Goal: Information Seeking & Learning: Understand process/instructions

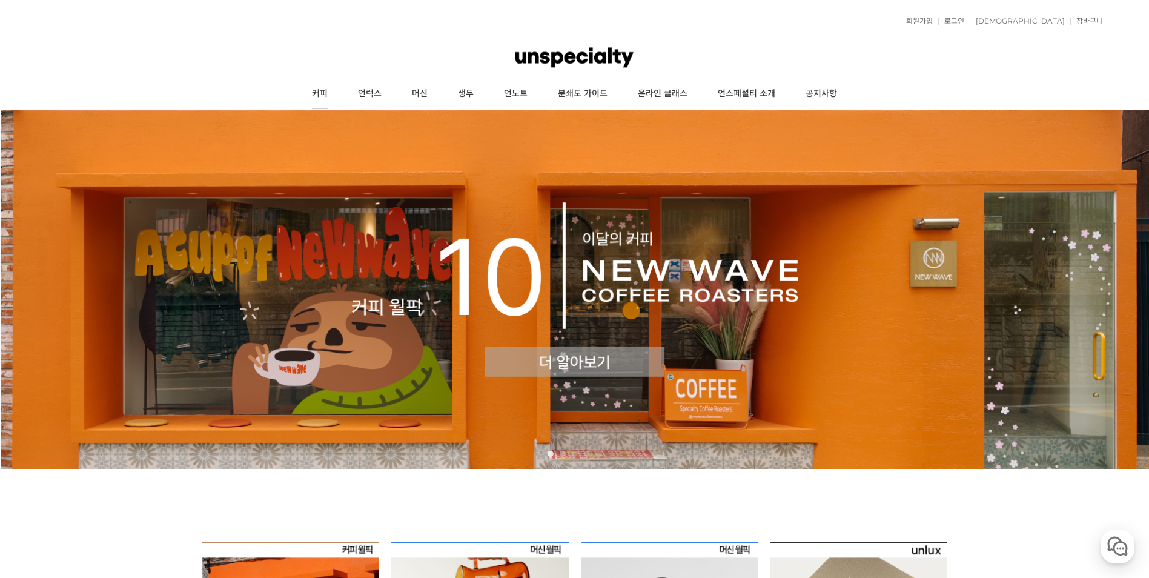
click at [314, 94] on link "커피" at bounding box center [320, 94] width 46 height 30
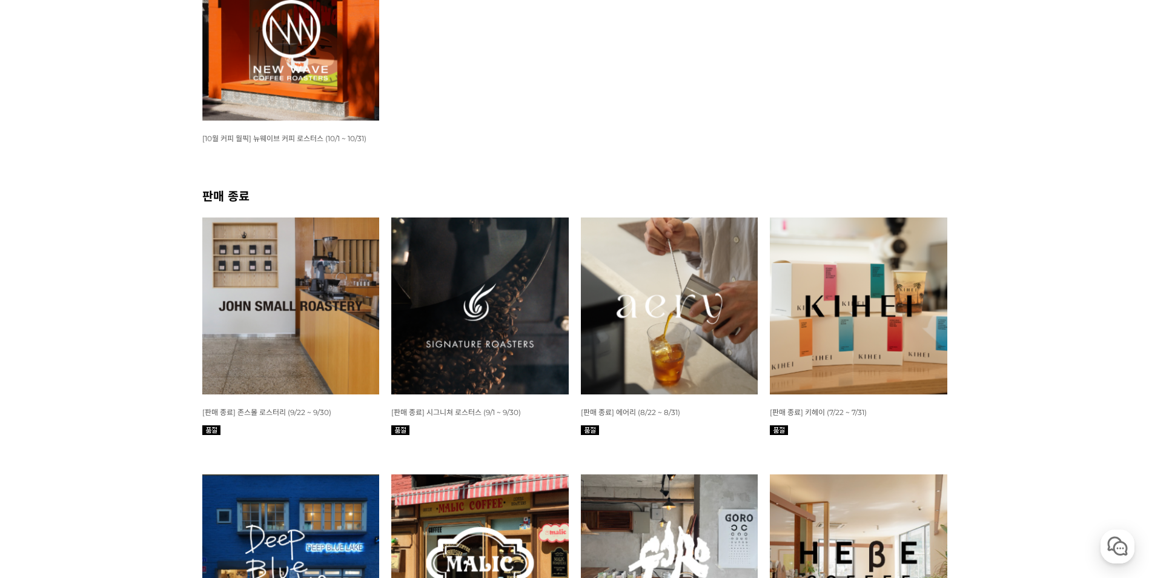
scroll to position [182, 0]
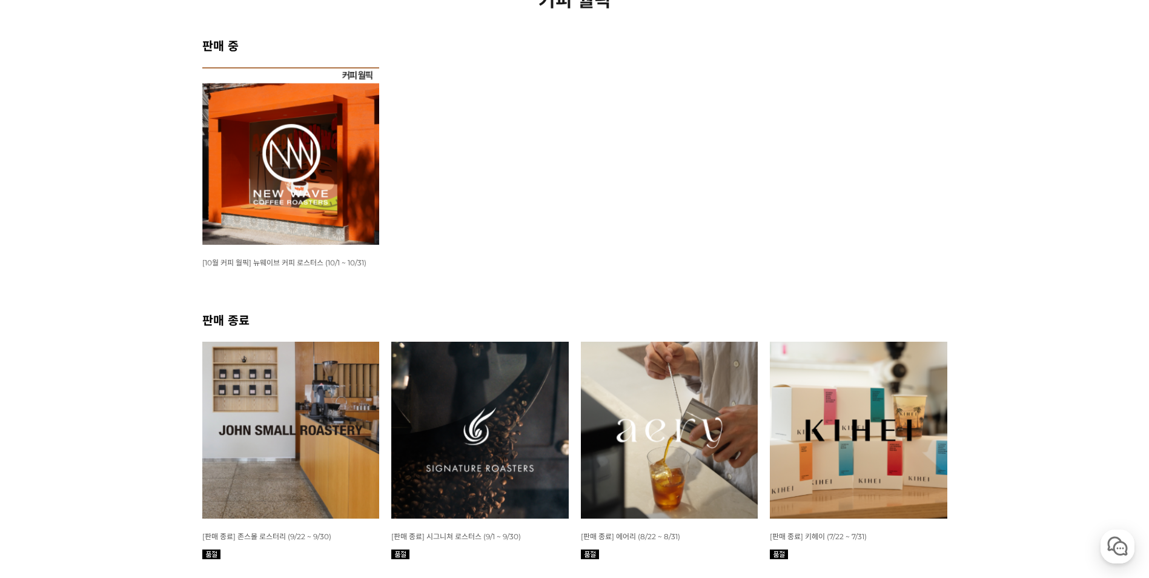
click at [343, 157] on img at bounding box center [290, 155] width 177 height 177
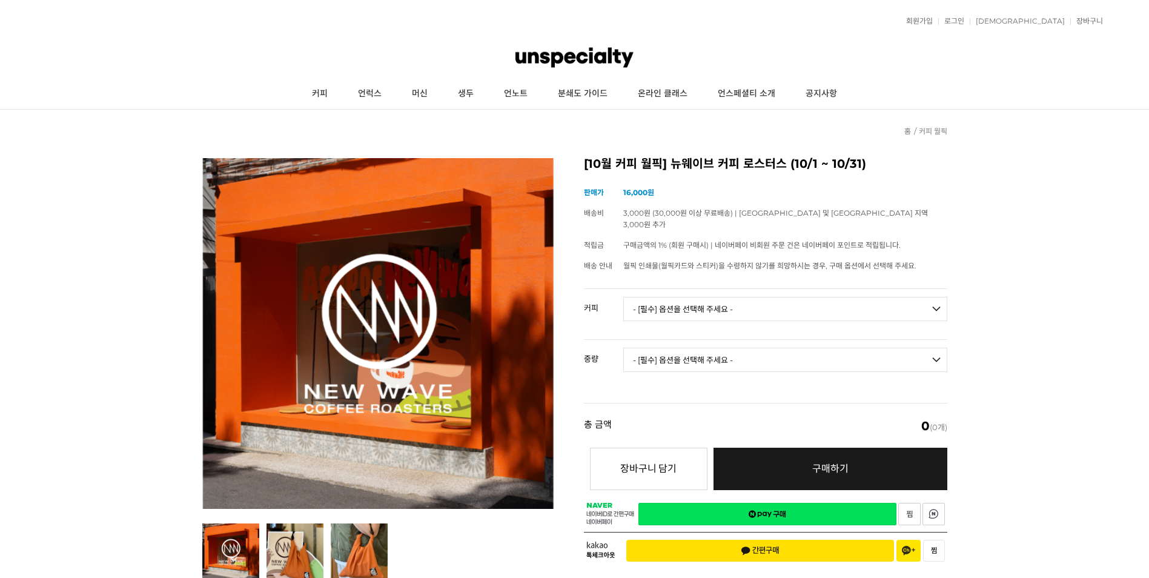
click at [766, 297] on select "- [필수] 옵션을 선택해 주세요 - ------------------- 언스페셜티 분쇄도 가이드 종이 받기 (주문 1건당 최대 1개 제공) …" at bounding box center [785, 309] width 324 height 24
select select "[10.8 오픈] 트로피컬 캔디 (언스페셜티 블렌드)"
click at [623, 297] on select "- [필수] 옵션을 선택해 주세요 - ------------------- 언스페셜티 분쇄도 가이드 종이 받기 (주문 1건당 최대 1개 제공) …" at bounding box center [785, 309] width 324 height 24
click at [642, 355] on select "- [필수] 옵션을 선택해 주세요 - ------------------- 200g" at bounding box center [785, 360] width 324 height 24
select select "200g"
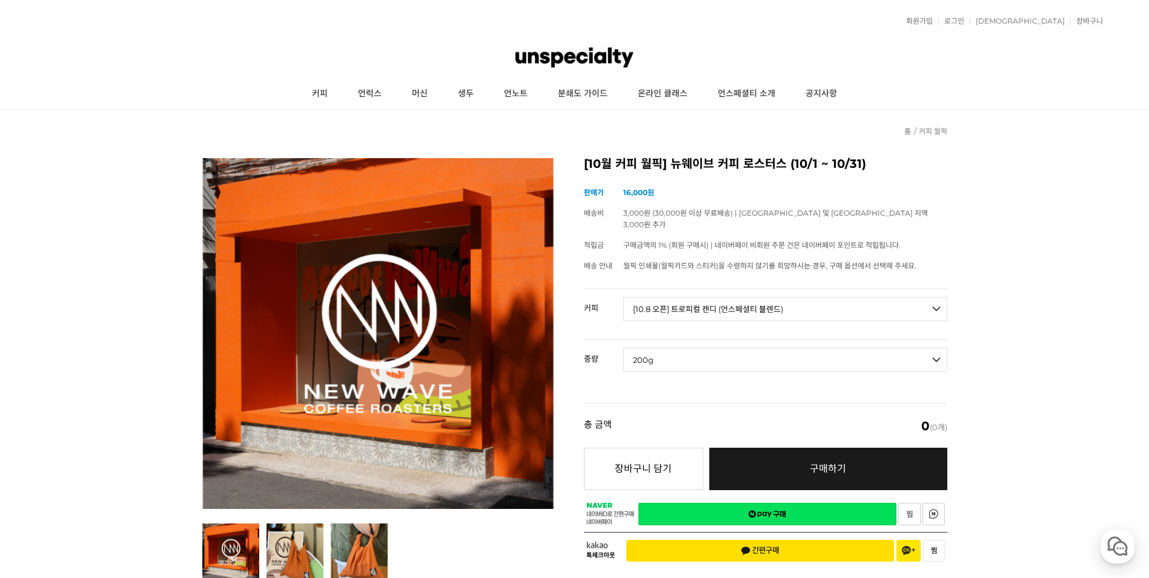
click at [623, 348] on select "- [필수] 옵션을 선택해 주세요 - ------------------- 200g" at bounding box center [785, 360] width 324 height 24
select select "*"
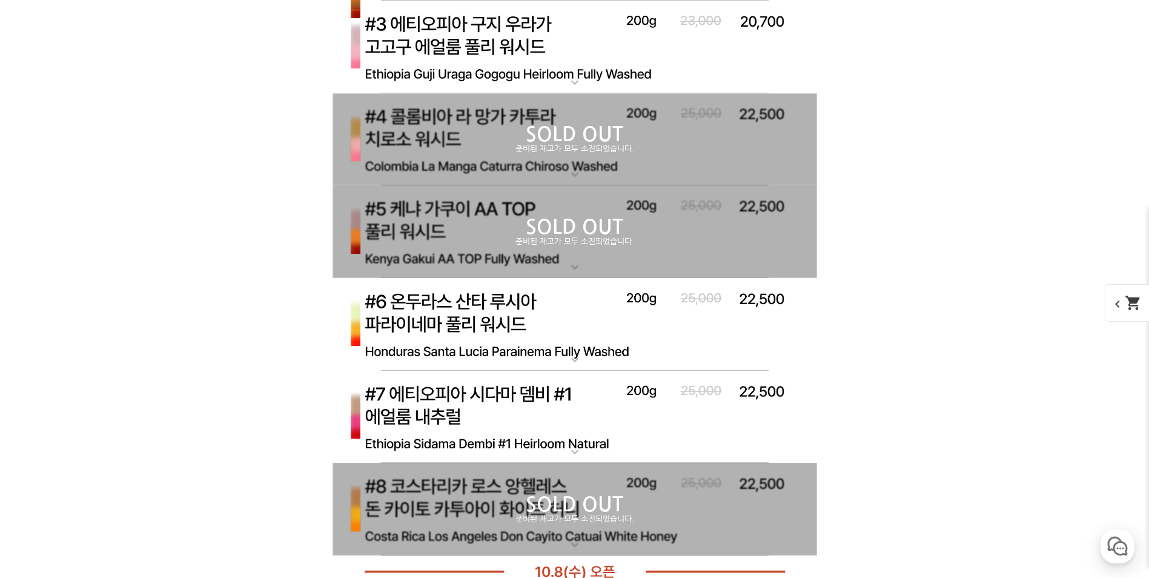
scroll to position [3599, 0]
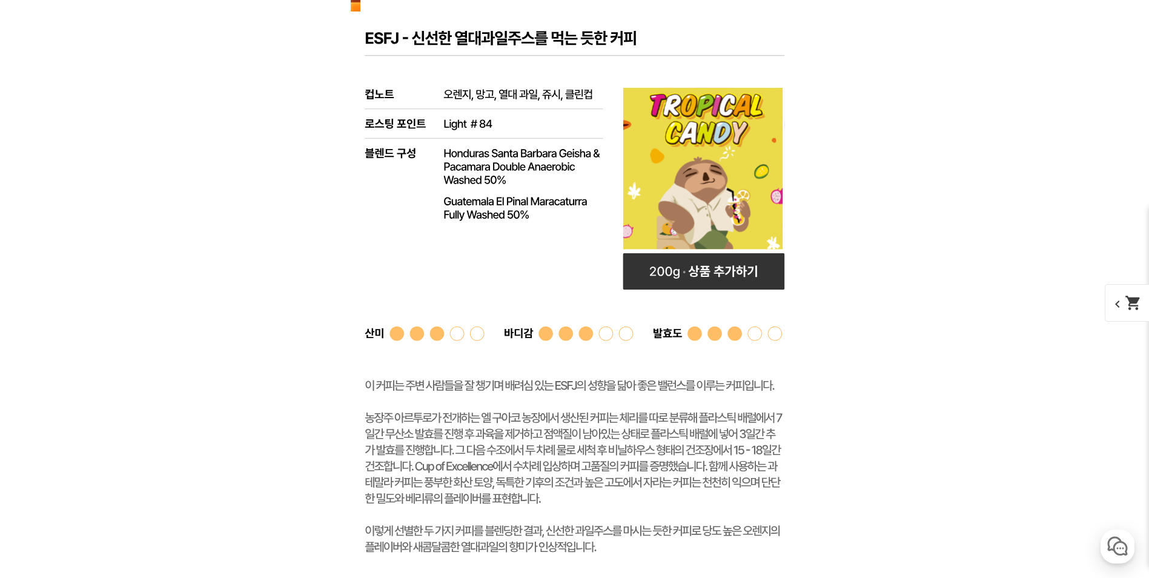
drag, startPoint x: 609, startPoint y: 131, endPoint x: 604, endPoint y: 126, distance: 7.3
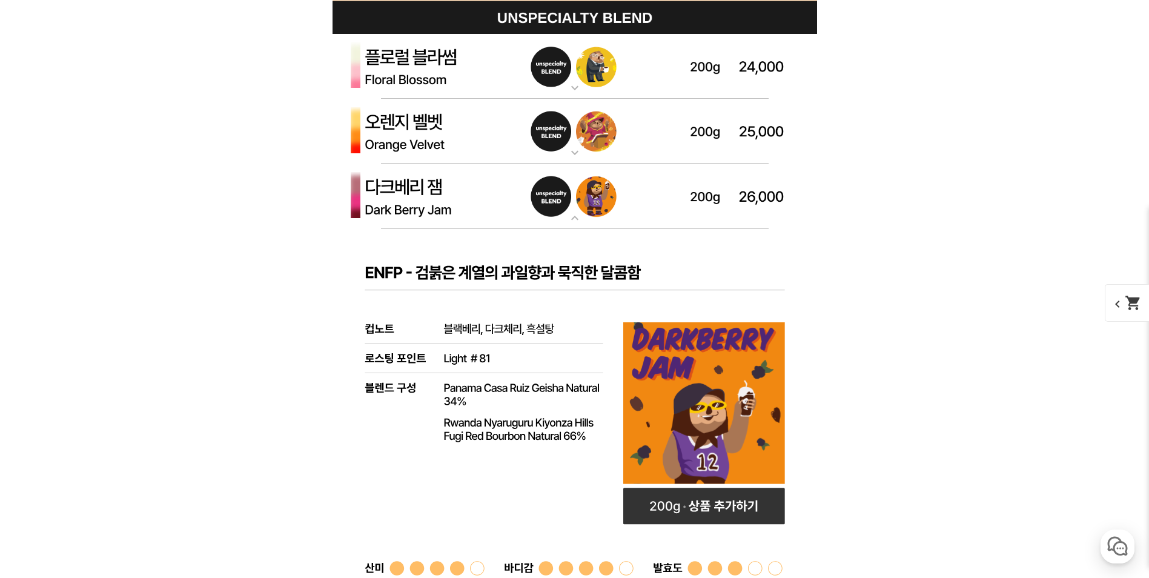
scroll to position [3417, 0]
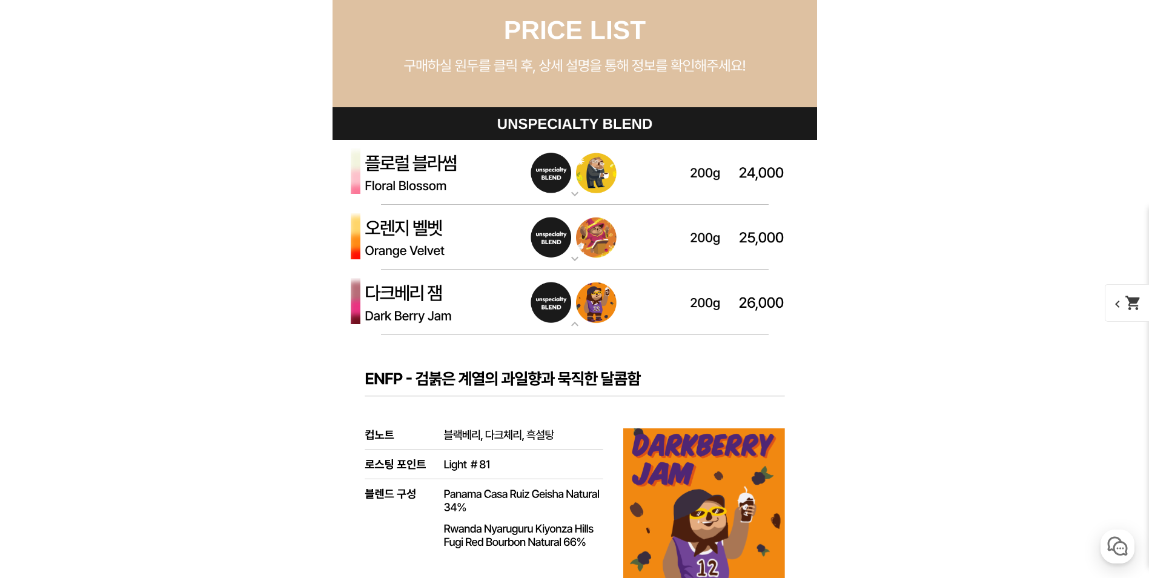
click at [505, 173] on img at bounding box center [574, 172] width 484 height 65
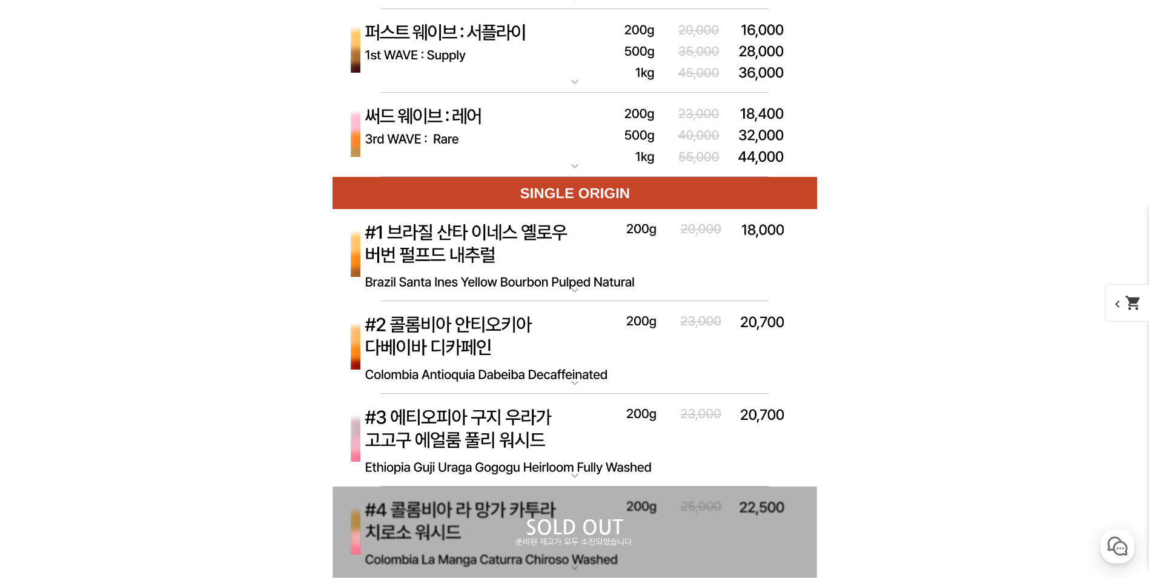
scroll to position [5476, 0]
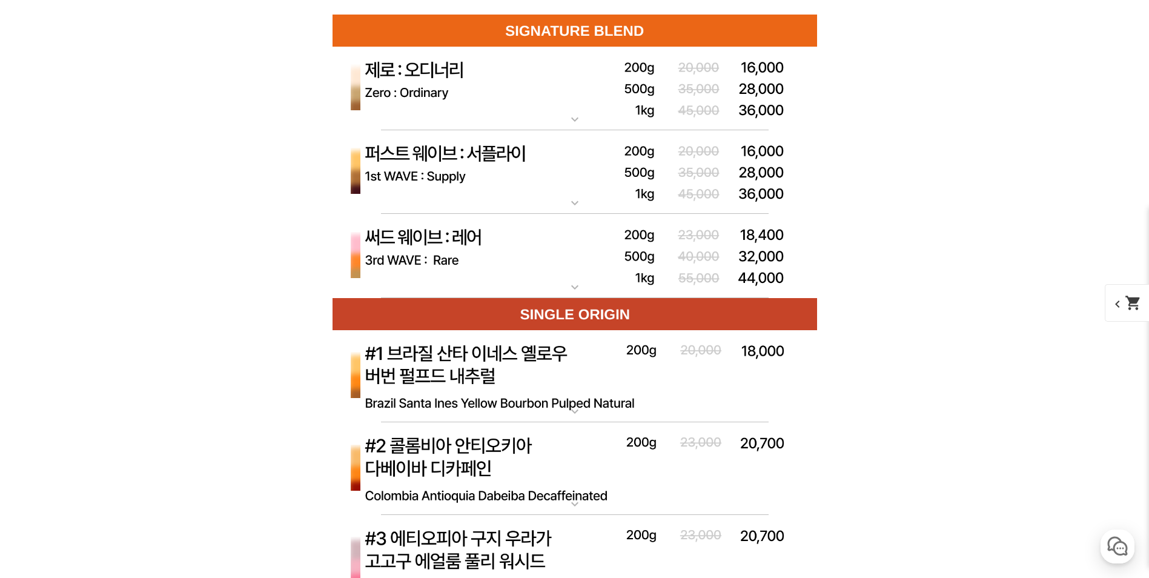
click at [501, 131] on img at bounding box center [574, 89] width 484 height 84
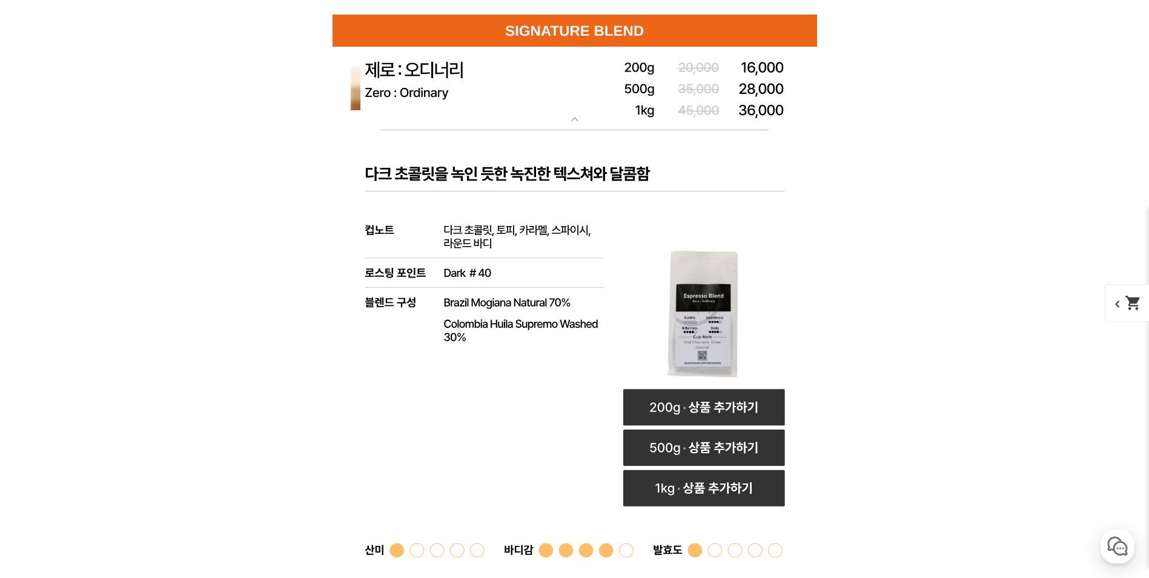
click at [499, 131] on img at bounding box center [574, 89] width 484 height 84
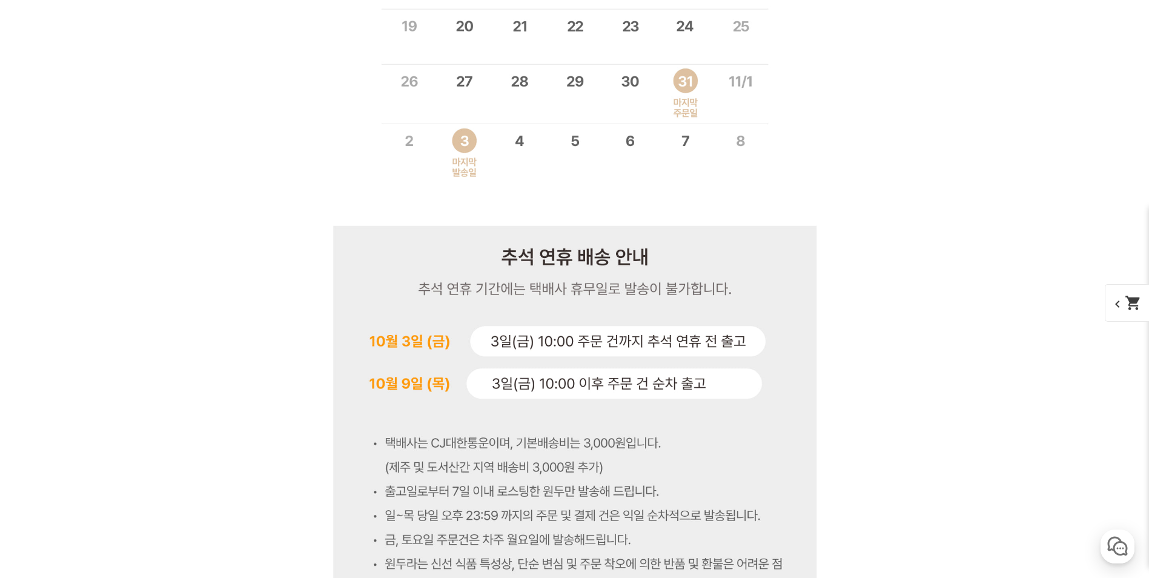
scroll to position [9836, 0]
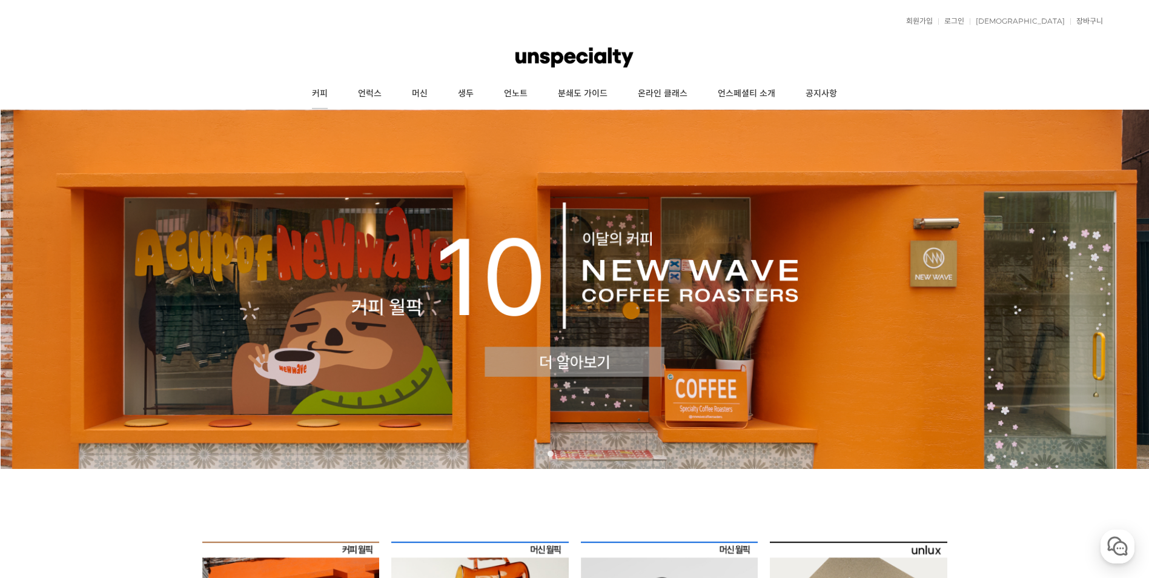
click at [322, 93] on link "커피" at bounding box center [320, 94] width 46 height 30
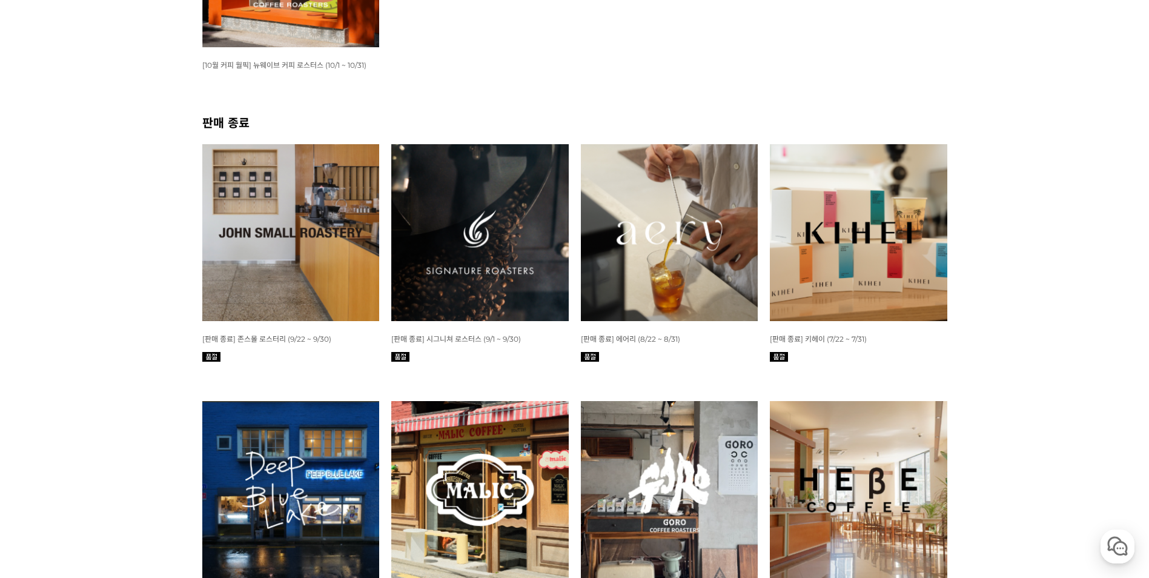
scroll to position [182, 0]
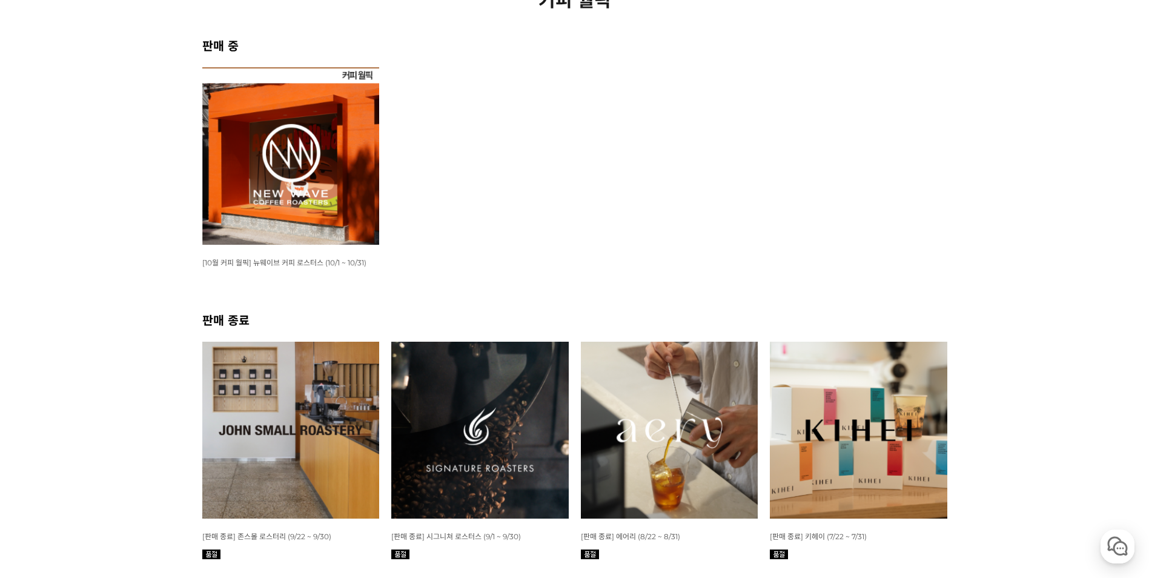
click at [320, 93] on img at bounding box center [290, 155] width 177 height 177
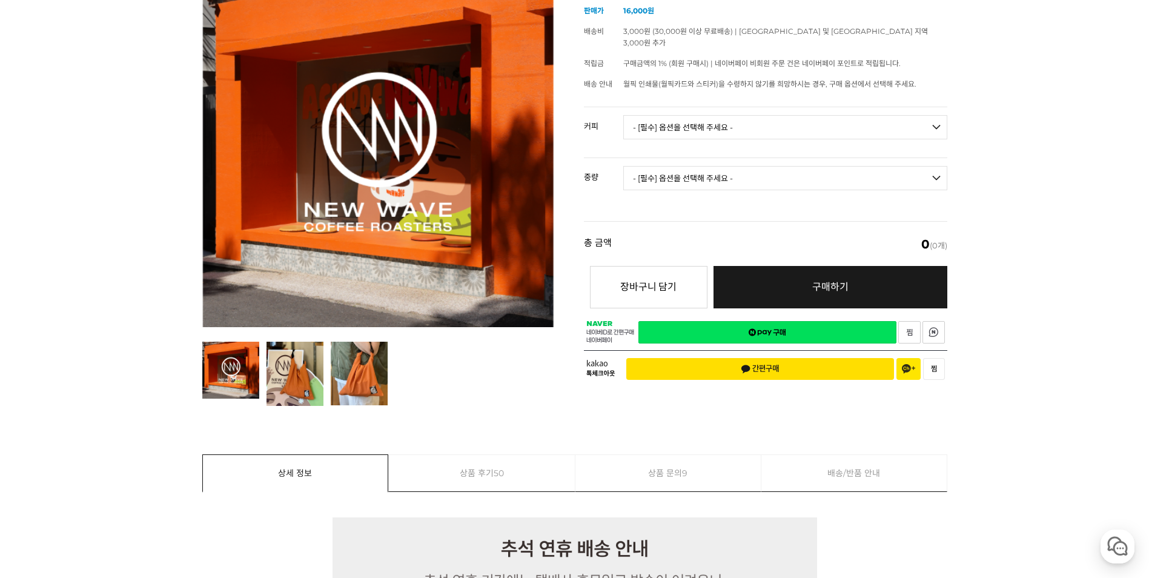
click at [629, 116] on select "- [필수] 옵션을 선택해 주세요 - ------------------- 언스페셜티 분쇄도 가이드 종이 받기 (주문 1건당 최대 1개 제공) …" at bounding box center [785, 127] width 324 height 24
select select "언스페셜티 분쇄도 가이드 종이 받기 (주문 1건당 최대 1개 제공)"
click at [623, 115] on select "- [필수] 옵션을 선택해 주세요 - ------------------- 언스페셜티 분쇄도 가이드 종이 받기 (주문 1건당 최대 1개 제공) …" at bounding box center [785, 127] width 324 height 24
click at [678, 166] on select "- [필수] 옵션을 선택해 주세요 - ------------------- 해당없음" at bounding box center [785, 178] width 324 height 24
select select "해당없음"
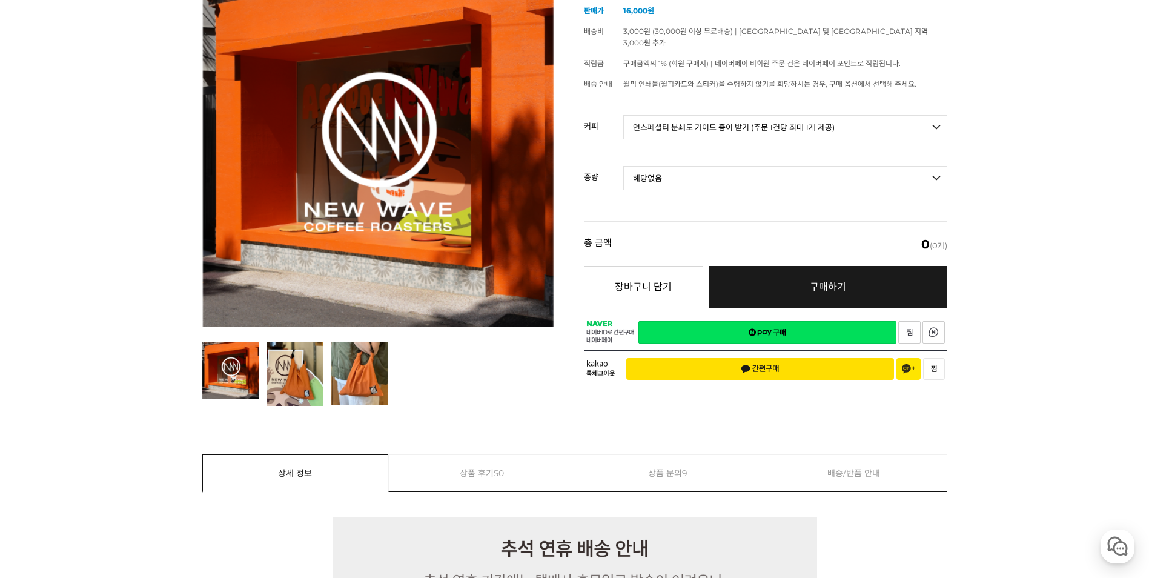
click at [623, 166] on select "- [필수] 옵션을 선택해 주세요 - ------------------- 해당없음" at bounding box center [785, 178] width 324 height 24
select select "*"
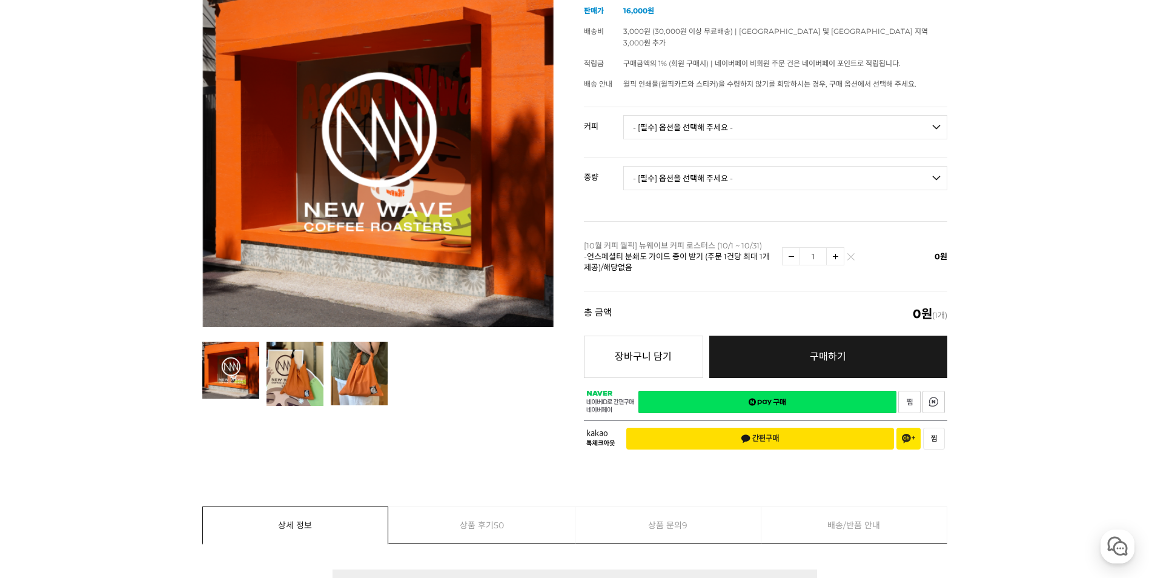
click at [673, 116] on select "- [필수] 옵션을 선택해 주세요 - ------------------- 언스페셜티 분쇄도 가이드 종이 받기 (주문 1건당 최대 1개 제공) …" at bounding box center [785, 127] width 324 height 24
select select "[10.8 오픈] 트로피컬 캔디 (언스페셜티 블렌드)"
click at [623, 115] on select "- [필수] 옵션을 선택해 주세요 - ------------------- 언스페셜티 분쇄도 가이드 종이 받기 (주문 1건당 최대 1개 제공) …" at bounding box center [785, 127] width 324 height 24
click at [731, 167] on select "- [필수] 옵션을 선택해 주세요 - ------------------- 200g" at bounding box center [785, 178] width 324 height 24
select select "200g"
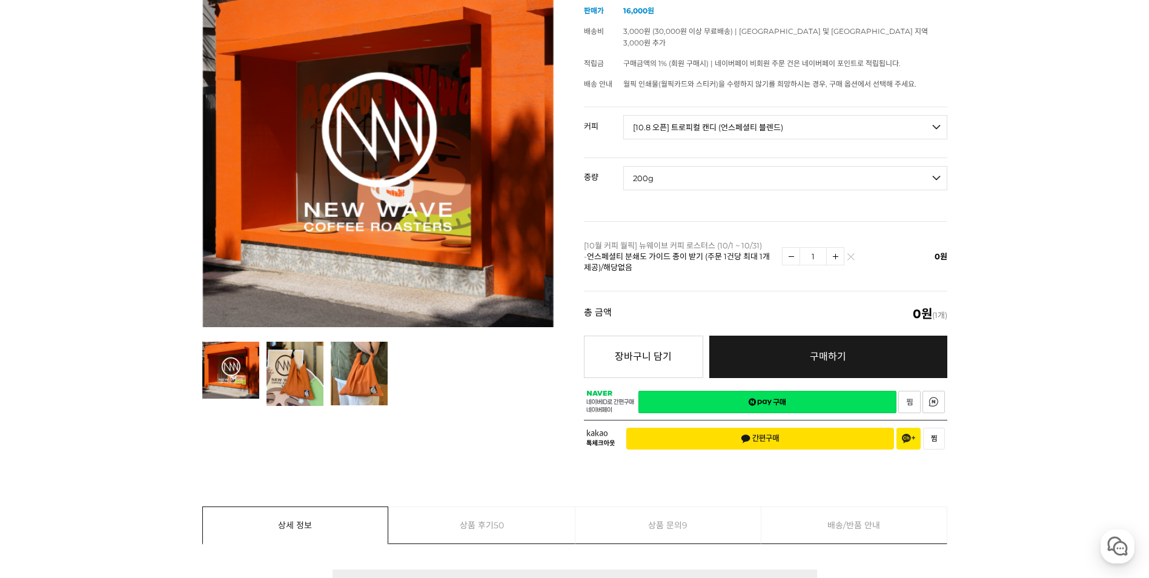
click at [623, 166] on select "- [필수] 옵션을 선택해 주세요 - ------------------- 200g" at bounding box center [785, 178] width 324 height 24
select select "*"
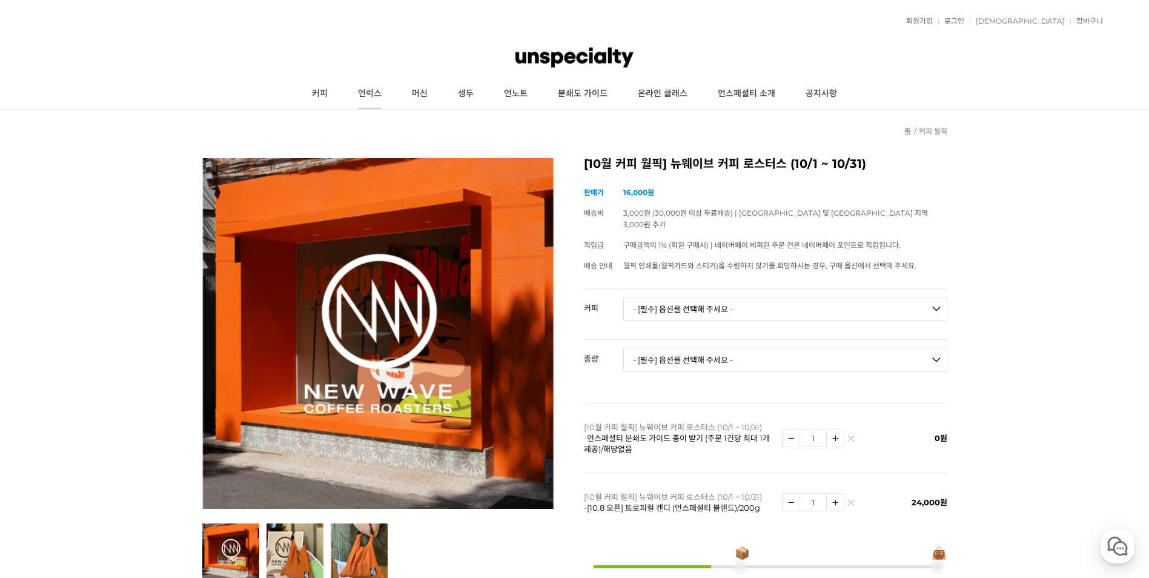
click at [385, 101] on link "언럭스" at bounding box center [370, 94] width 54 height 30
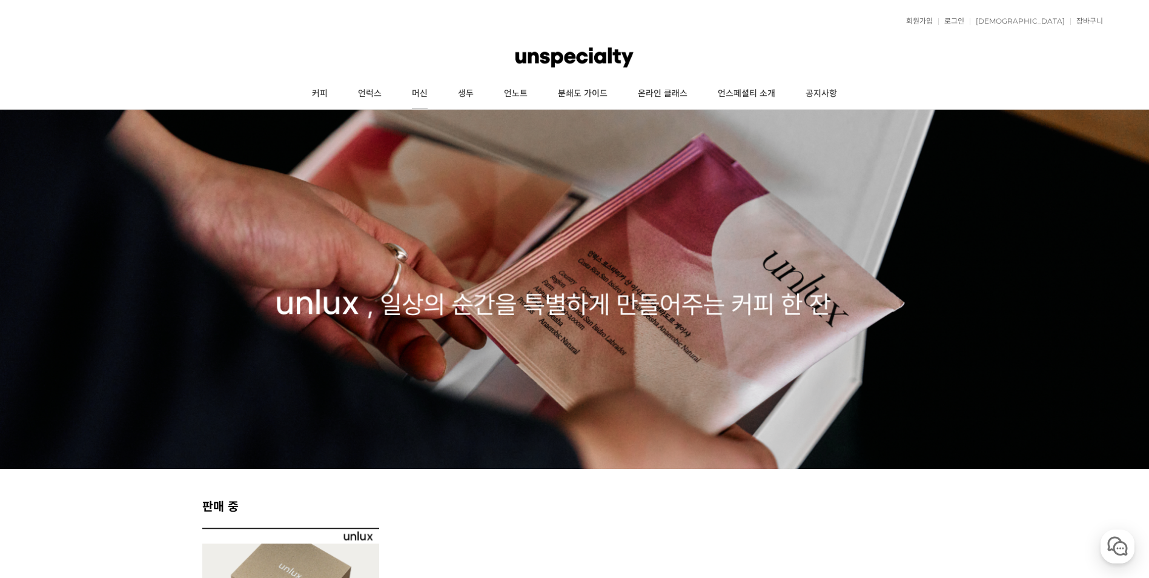
click at [415, 91] on link "머신" at bounding box center [420, 94] width 46 height 30
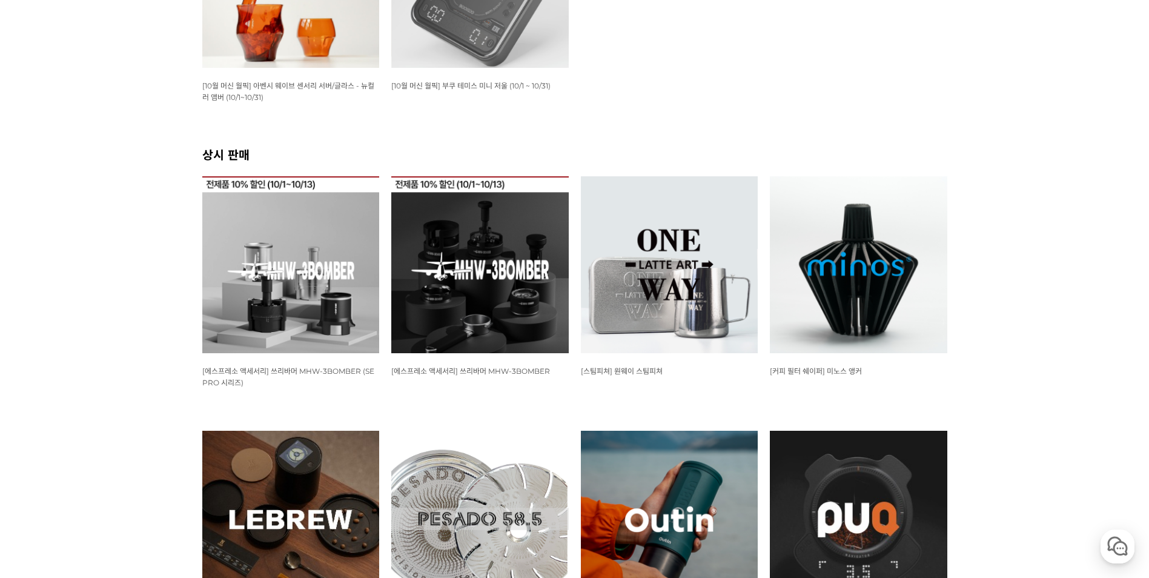
scroll to position [182, 0]
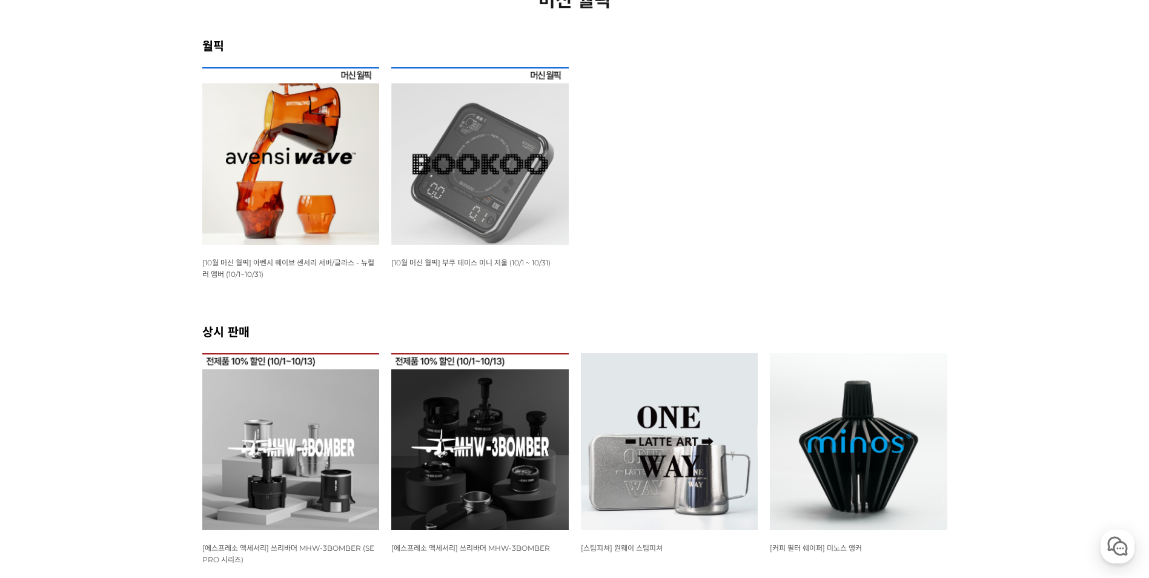
click at [349, 130] on img at bounding box center [290, 155] width 177 height 177
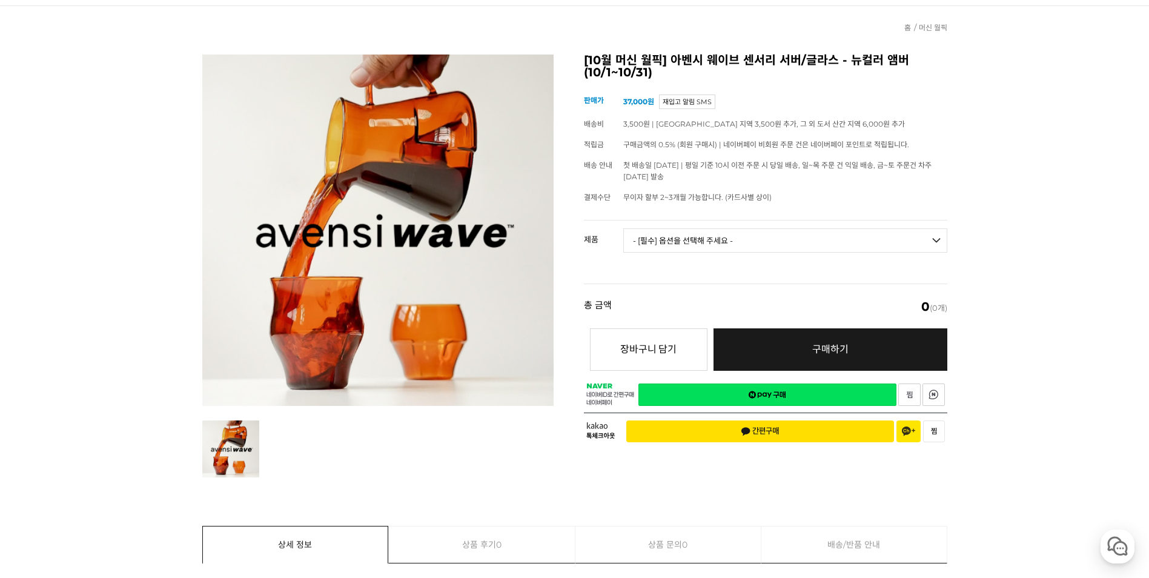
scroll to position [182, 0]
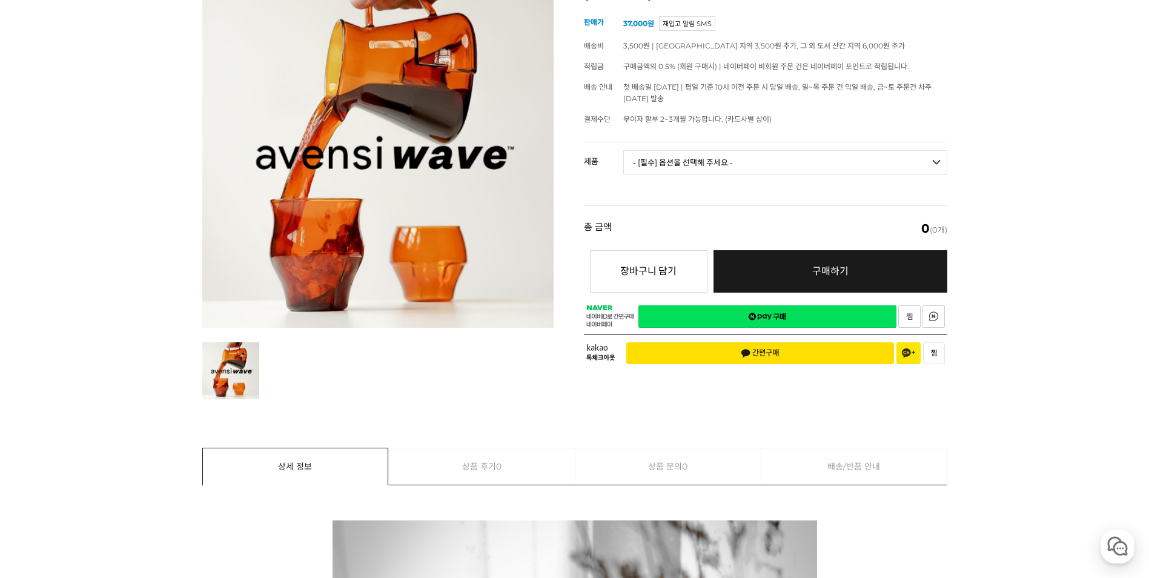
click at [676, 154] on select "- [필수] 옵션을 선택해 주세요 - ------------------- 웨이브 앰버 3종 세트 [품절] 사이클론 센서리 서버 앰버 [품절] …" at bounding box center [785, 162] width 324 height 24
click at [623, 150] on select "- [필수] 옵션을 선택해 주세요 - ------------------- 웨이브 앰버 3종 세트 [품절] 사이클론 센서리 서버 앰버 [품절] …" at bounding box center [785, 162] width 324 height 24
select select "*"
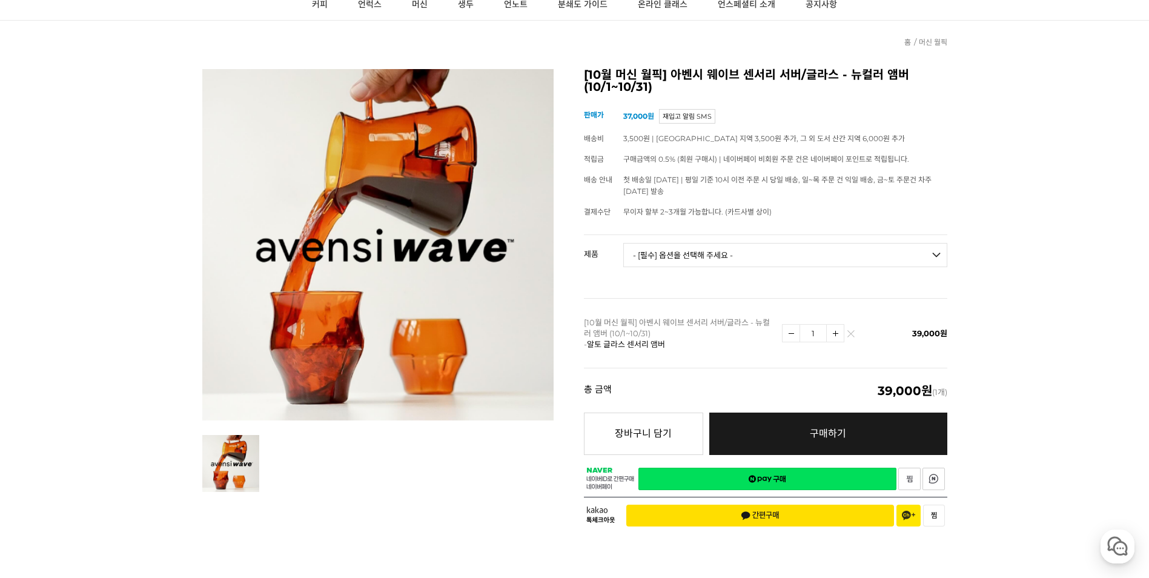
scroll to position [0, 0]
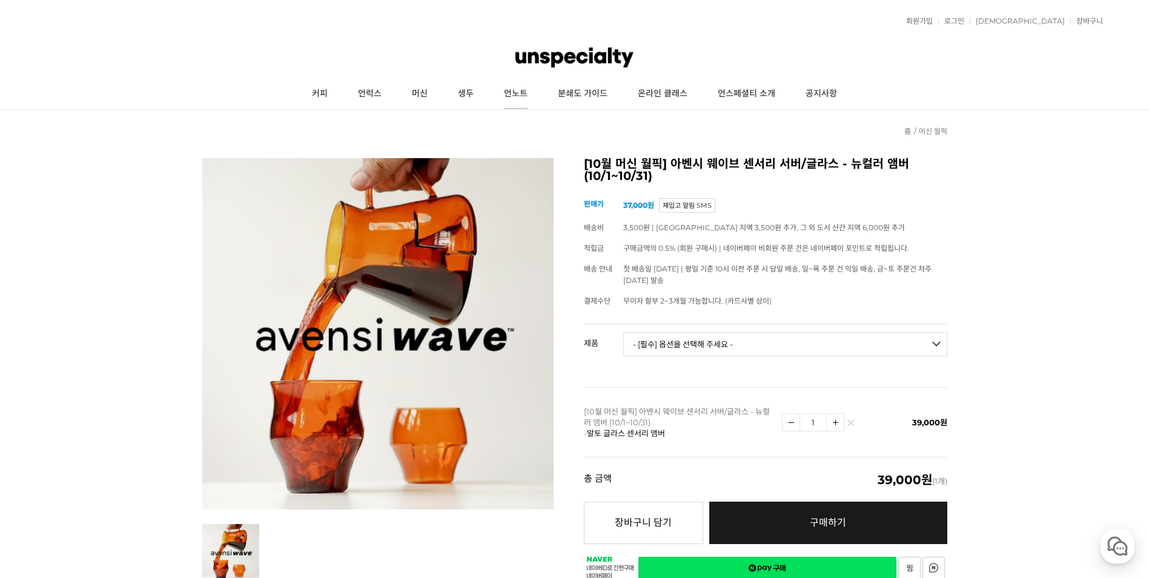
click at [530, 99] on link "언노트" at bounding box center [516, 94] width 54 height 30
click at [457, 95] on link "생두" at bounding box center [466, 94] width 46 height 30
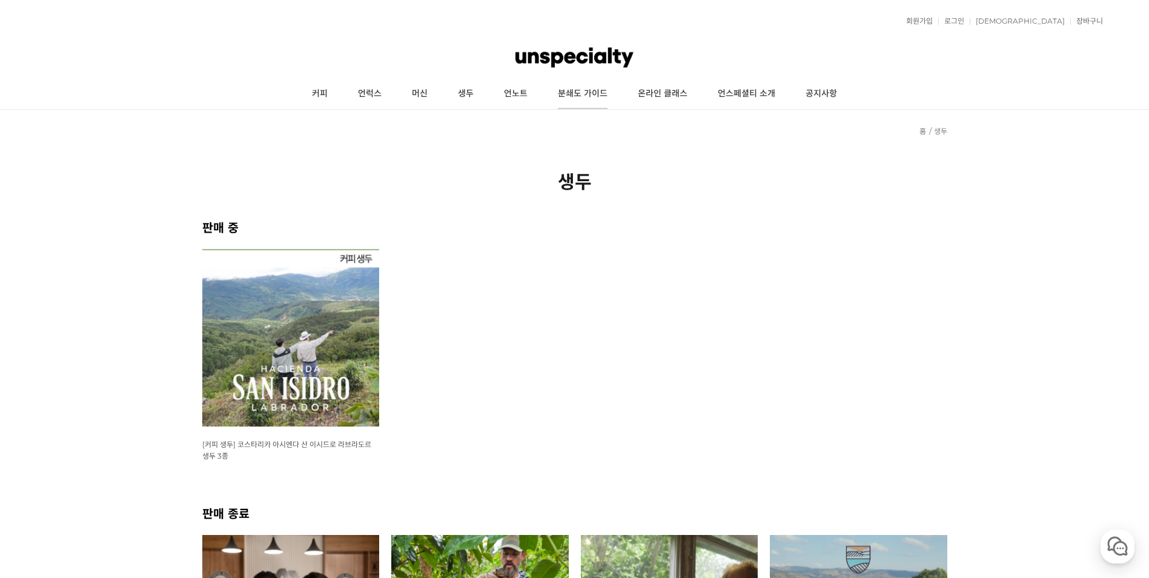
click at [578, 101] on link "분쇄도 가이드" at bounding box center [583, 94] width 80 height 30
click at [595, 94] on link "분쇄도 가이드" at bounding box center [583, 94] width 80 height 30
click at [662, 94] on link "온라인 클래스" at bounding box center [662, 94] width 80 height 30
